Goal: Information Seeking & Learning: Learn about a topic

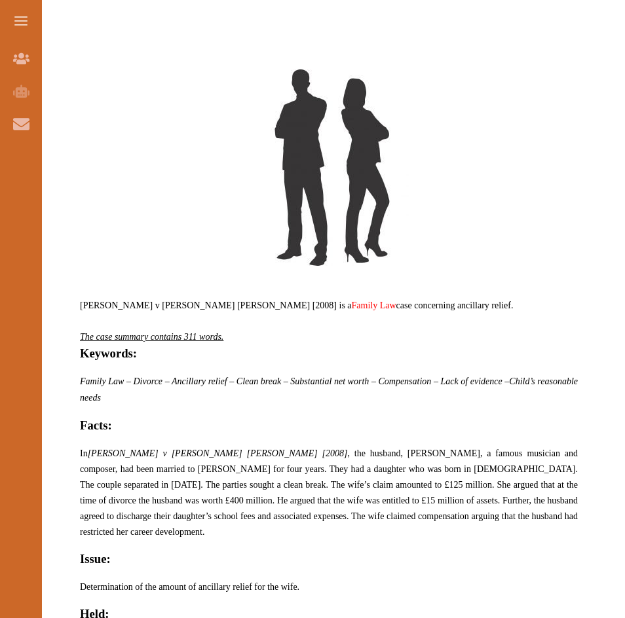
scroll to position [852, 0]
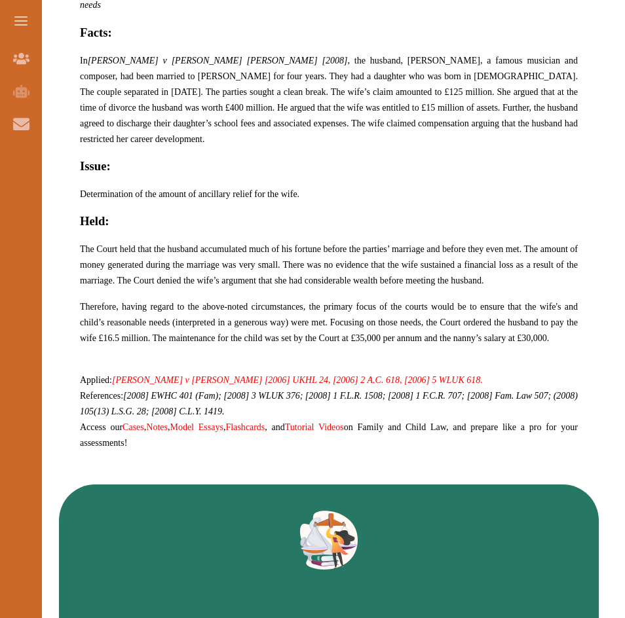
click at [310, 157] on h2 "Issue:" at bounding box center [329, 166] width 498 height 18
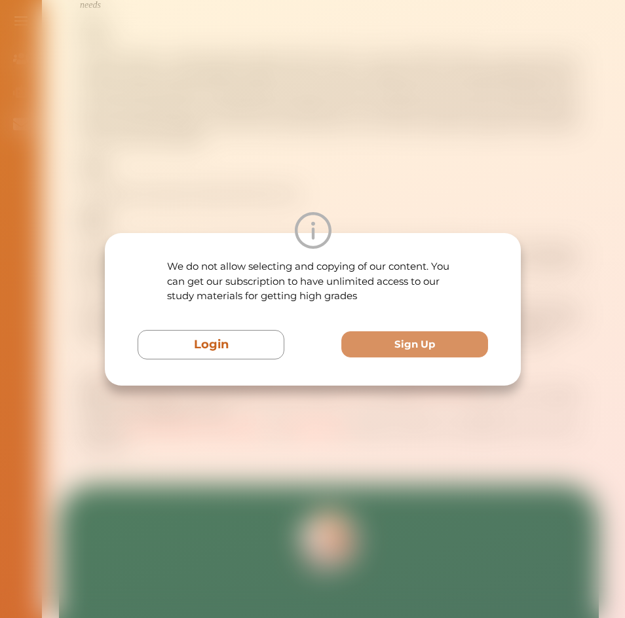
scroll to position [459, 0]
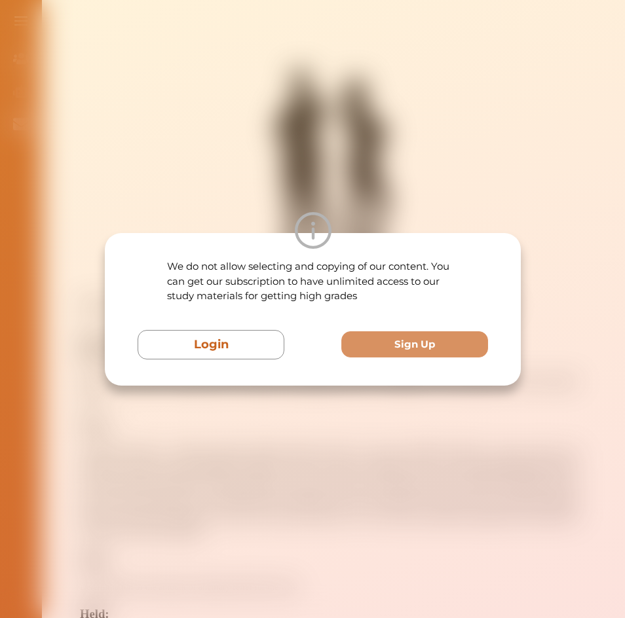
click at [257, 398] on div "We do not allow selecting and copying of our content. You can get our subscript…" at bounding box center [312, 309] width 625 height 618
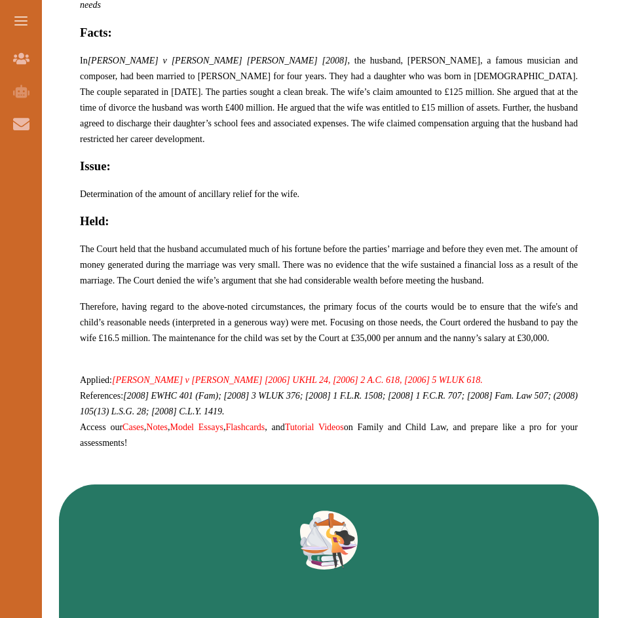
scroll to position [590, 0]
